Goal: Task Accomplishment & Management: Complete application form

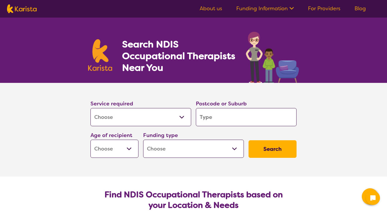
select select "[MEDICAL_DATA]"
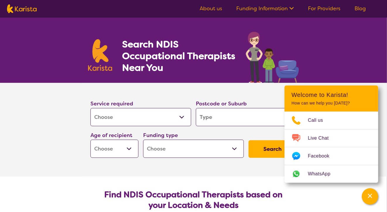
click at [223, 116] on input "search" at bounding box center [246, 117] width 101 height 18
type input "3"
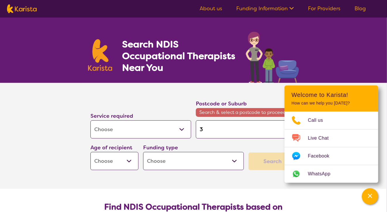
type input "33"
type input "334"
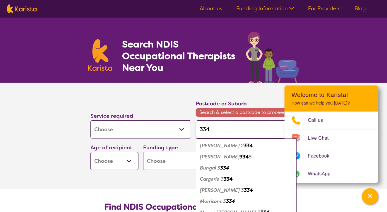
type input "3340"
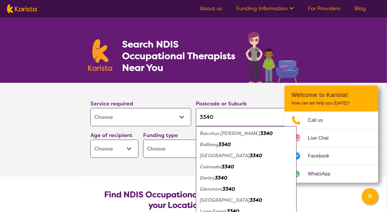
type input "3340"
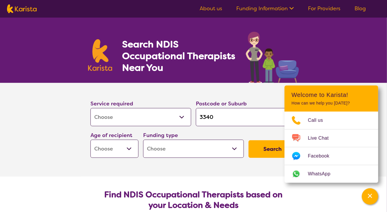
click at [90, 140] on select "Early Childhood - 0 to 9 Child - 10 to 11 Adolescent - 12 to 17 Adult - 18 to 6…" at bounding box center [114, 149] width 48 height 18
select select "AG"
click option "Aged - 65+" at bounding box center [0, 0] width 0 height 0
select select "AG"
click at [143, 140] on select "Home Care Package (HCP) National Disability Insurance Scheme (NDIS) I don't know" at bounding box center [193, 149] width 101 height 18
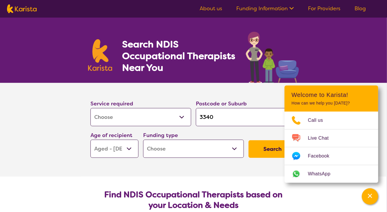
select select "HCP"
click option "Home Care Package (HCP)" at bounding box center [0, 0] width 0 height 0
select select "HCP"
click at [272, 149] on button "Search" at bounding box center [272, 149] width 48 height 18
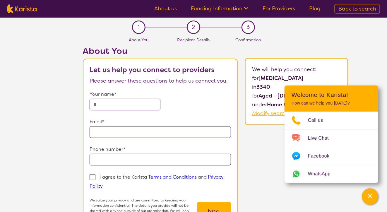
click at [111, 101] on input "text" at bounding box center [125, 105] width 71 height 12
type input "**********"
click at [108, 131] on input "email" at bounding box center [161, 132] width 142 height 12
type input "**********"
click at [111, 160] on input "tel" at bounding box center [161, 160] width 142 height 12
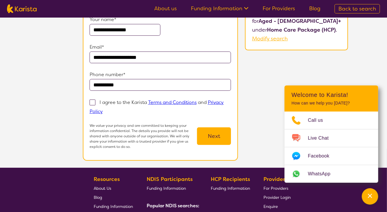
scroll to position [77, 0]
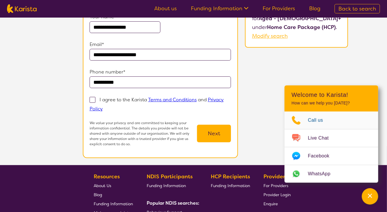
type input "**********"
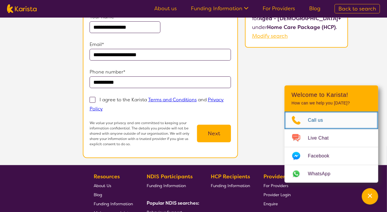
click at [315, 120] on span "Call us" at bounding box center [319, 120] width 22 height 9
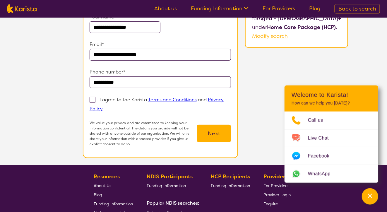
click at [94, 98] on span at bounding box center [93, 100] width 6 height 6
click at [103, 107] on input "I agree to the Karista Terms and Conditions and Privacy Policy" at bounding box center [105, 109] width 4 height 4
checkbox input "true"
click at [218, 131] on button "Next" at bounding box center [214, 134] width 34 height 18
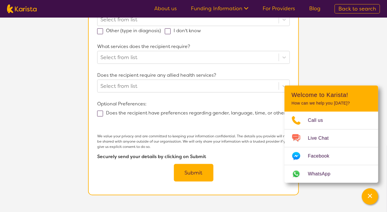
scroll to position [152, 0]
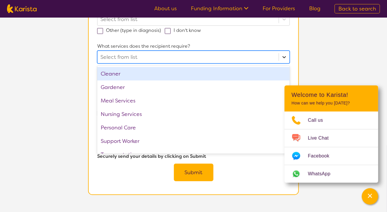
click at [285, 56] on icon at bounding box center [284, 57] width 6 height 6
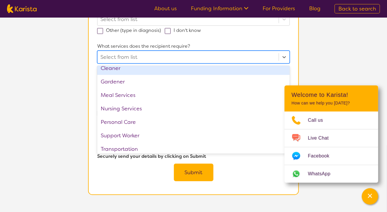
scroll to position [9, 0]
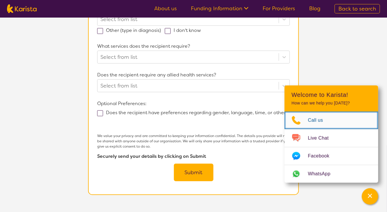
click at [285, 120] on icon "Choose channel" at bounding box center [295, 120] width 23 height 9
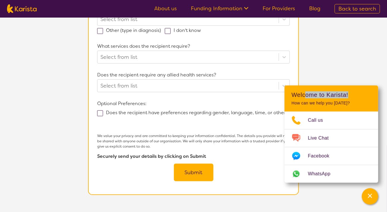
drag, startPoint x: 304, startPoint y: 88, endPoint x: 366, endPoint y: 94, distance: 62.3
click at [366, 94] on header "Welcome to Karista! How can we help you today?" at bounding box center [331, 98] width 94 height 26
click at [293, 69] on section "Name of Home Care Package recipient* First Name Last Name What is your relation…" at bounding box center [193, 57] width 211 height 275
click at [282, 83] on icon at bounding box center [284, 86] width 6 height 6
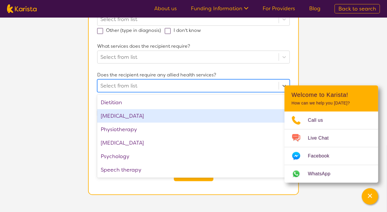
click at [150, 115] on div "[MEDICAL_DATA]" at bounding box center [193, 115] width 193 height 13
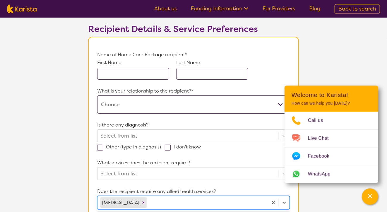
scroll to position [33, 0]
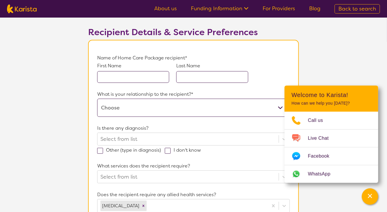
click at [112, 74] on input "text" at bounding box center [133, 77] width 72 height 12
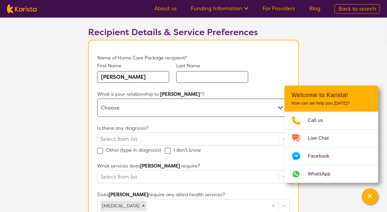
type input "valerie"
type input "Beanland"
click at [97, 99] on select "This request is for myself I am their parent I am their child I am their spouse…" at bounding box center [193, 108] width 193 height 18
select select "This request is for myself"
click option "This request is for myself" at bounding box center [0, 0] width 0 height 0
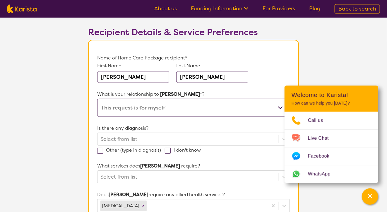
click at [100, 151] on span at bounding box center [100, 151] width 6 height 6
click at [161, 151] on input "Other (type in diagnosis)" at bounding box center [163, 150] width 4 height 4
checkbox input "true"
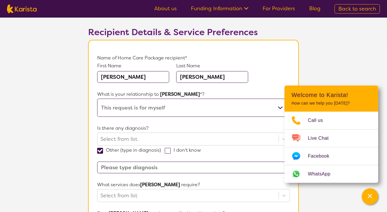
click at [222, 203] on form "Name of Home Care Package recipient* First Name valerie Last Name Beanland What…" at bounding box center [193, 187] width 193 height 267
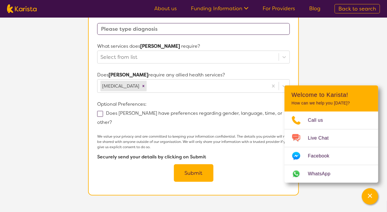
scroll to position [172, 0]
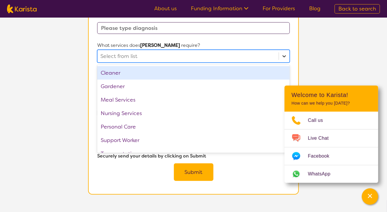
click at [285, 54] on icon at bounding box center [284, 56] width 6 height 6
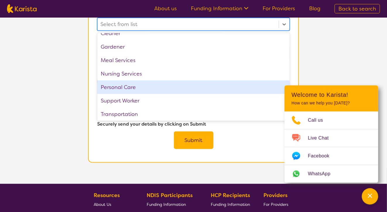
scroll to position [9, 0]
click at [133, 84] on div "Personal Care" at bounding box center [193, 85] width 193 height 13
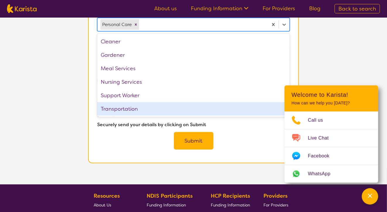
click at [189, 132] on button "Submit" at bounding box center [194, 141] width 40 height 18
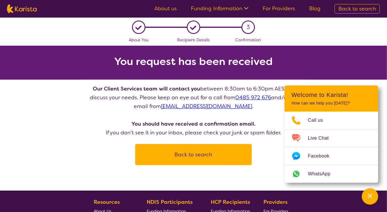
click at [194, 154] on button "Back to search" at bounding box center [193, 155] width 102 height 18
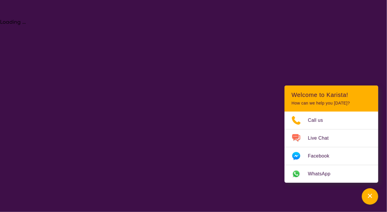
select select "[MEDICAL_DATA]"
select select "AG"
select select "HCP"
select select "[MEDICAL_DATA]"
select select "AG"
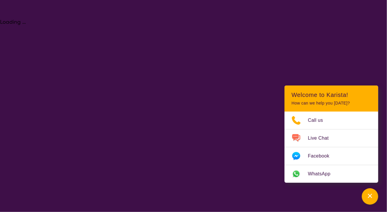
select select "HCP"
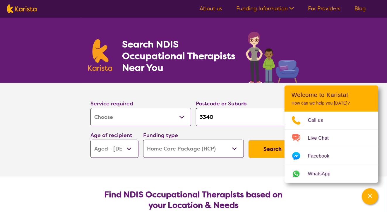
click at [212, 8] on link "About us" at bounding box center [211, 8] width 23 height 7
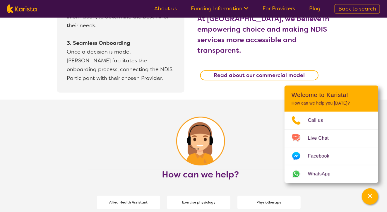
scroll to position [618, 0]
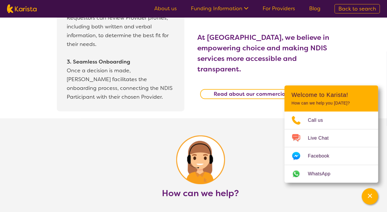
click at [245, 90] on b "Read about our commercial model" at bounding box center [259, 93] width 91 height 7
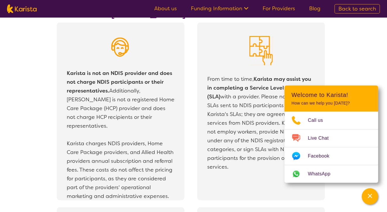
scroll to position [1024, 0]
click at [223, 9] on link "Funding Information" at bounding box center [220, 8] width 58 height 7
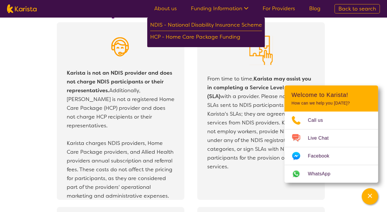
click at [318, 11] on link "Blog" at bounding box center [314, 8] width 11 height 7
